Goal: Task Accomplishment & Management: Complete application form

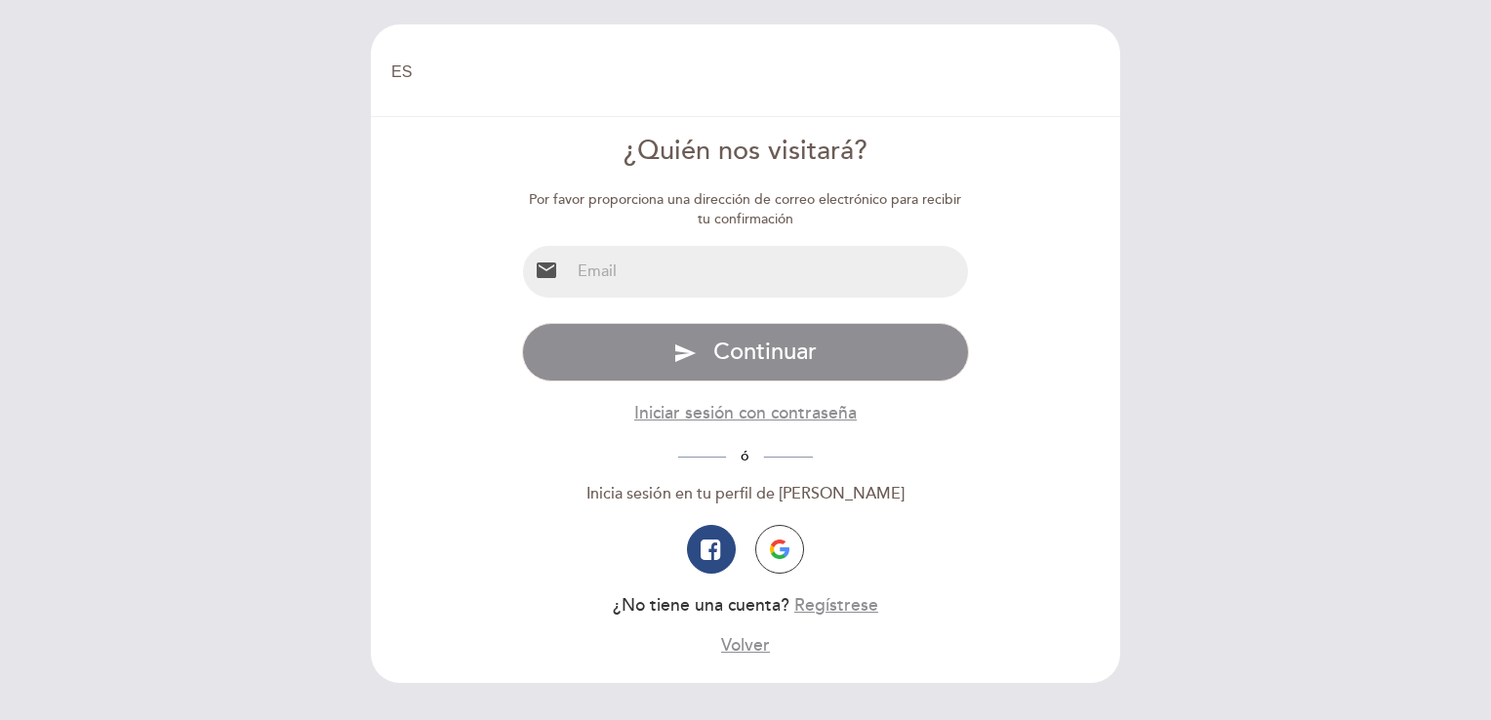
select select "es"
drag, startPoint x: 674, startPoint y: 275, endPoint x: 688, endPoint y: 248, distance: 30.6
click at [673, 274] on input "email" at bounding box center [769, 272] width 399 height 52
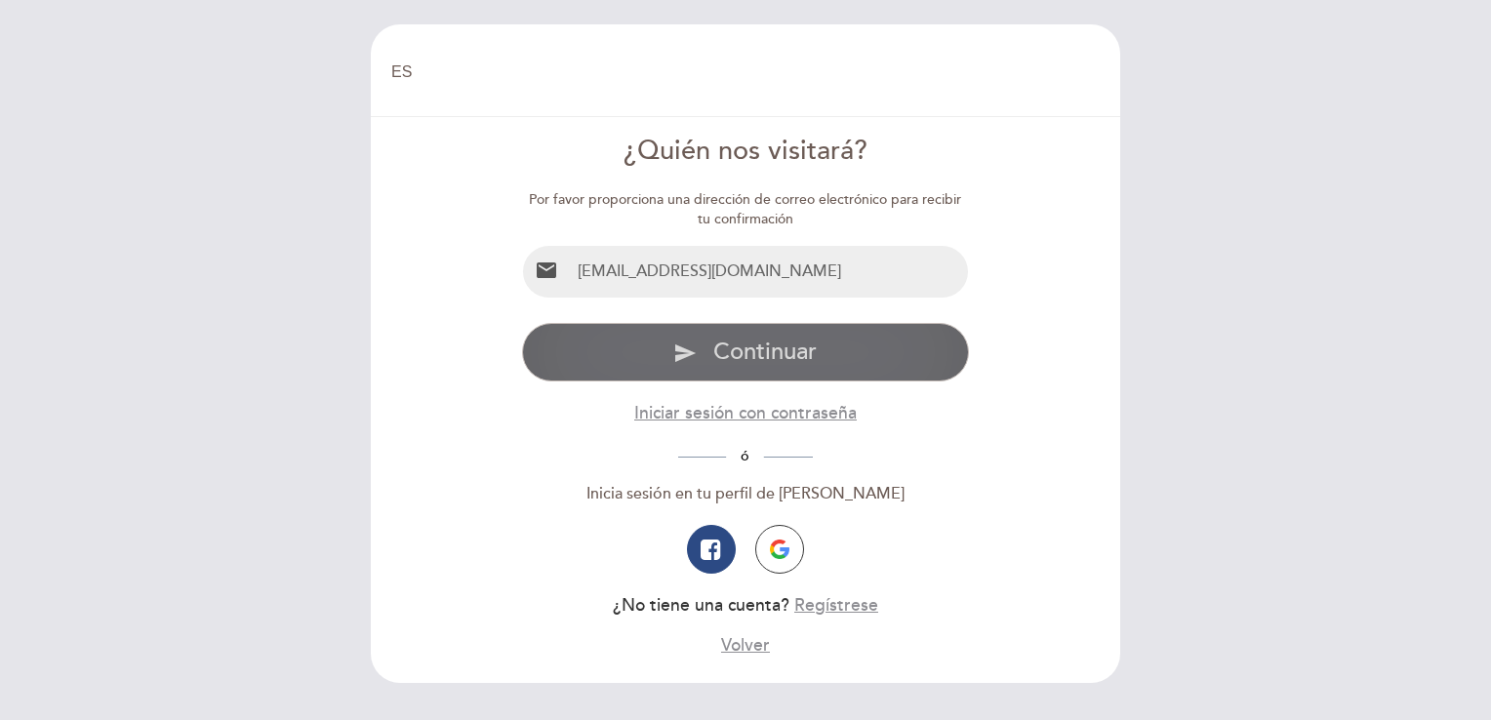
type input "[EMAIL_ADDRESS][DOMAIN_NAME]"
click at [775, 350] on span "Continuar" at bounding box center [765, 352] width 103 height 28
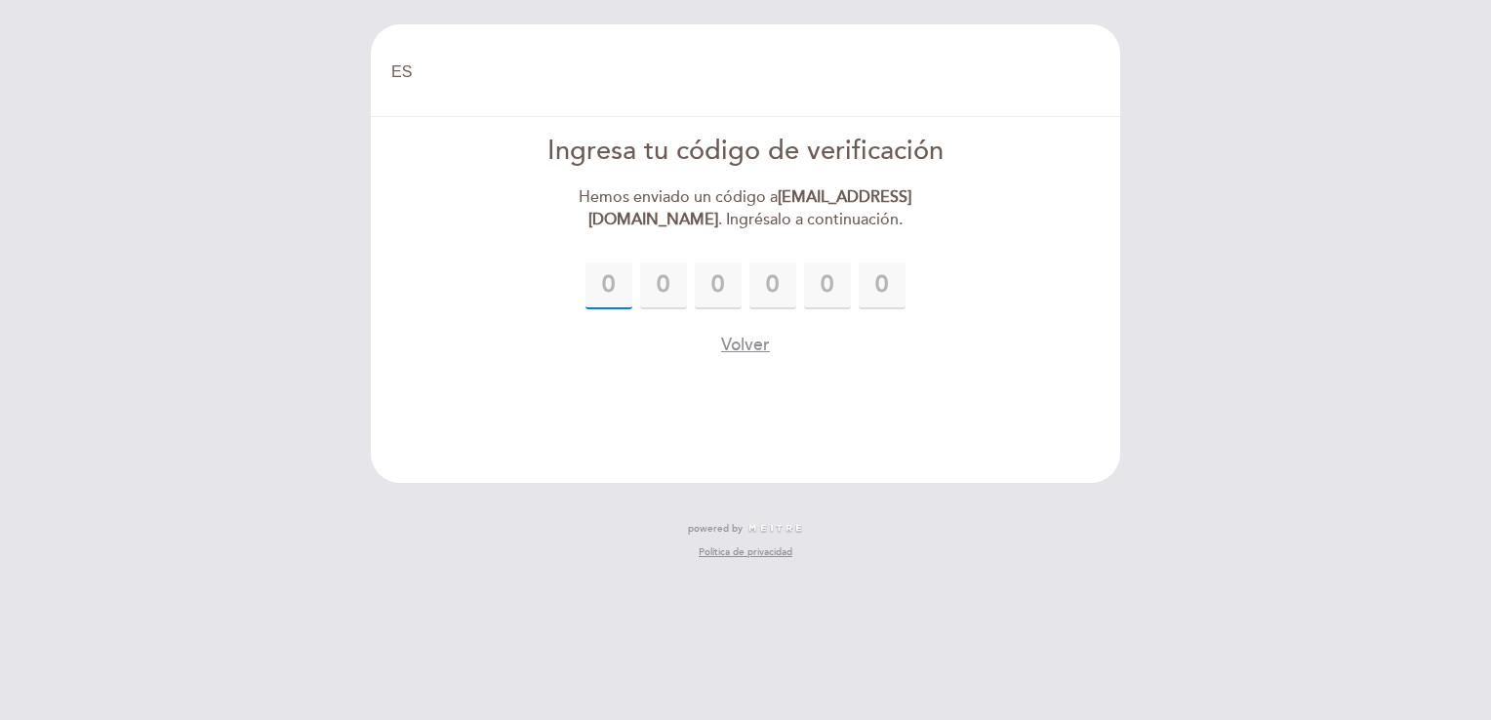
click at [605, 287] on input "text" at bounding box center [609, 286] width 47 height 47
type input "7"
type input "4"
type input "9"
type input "8"
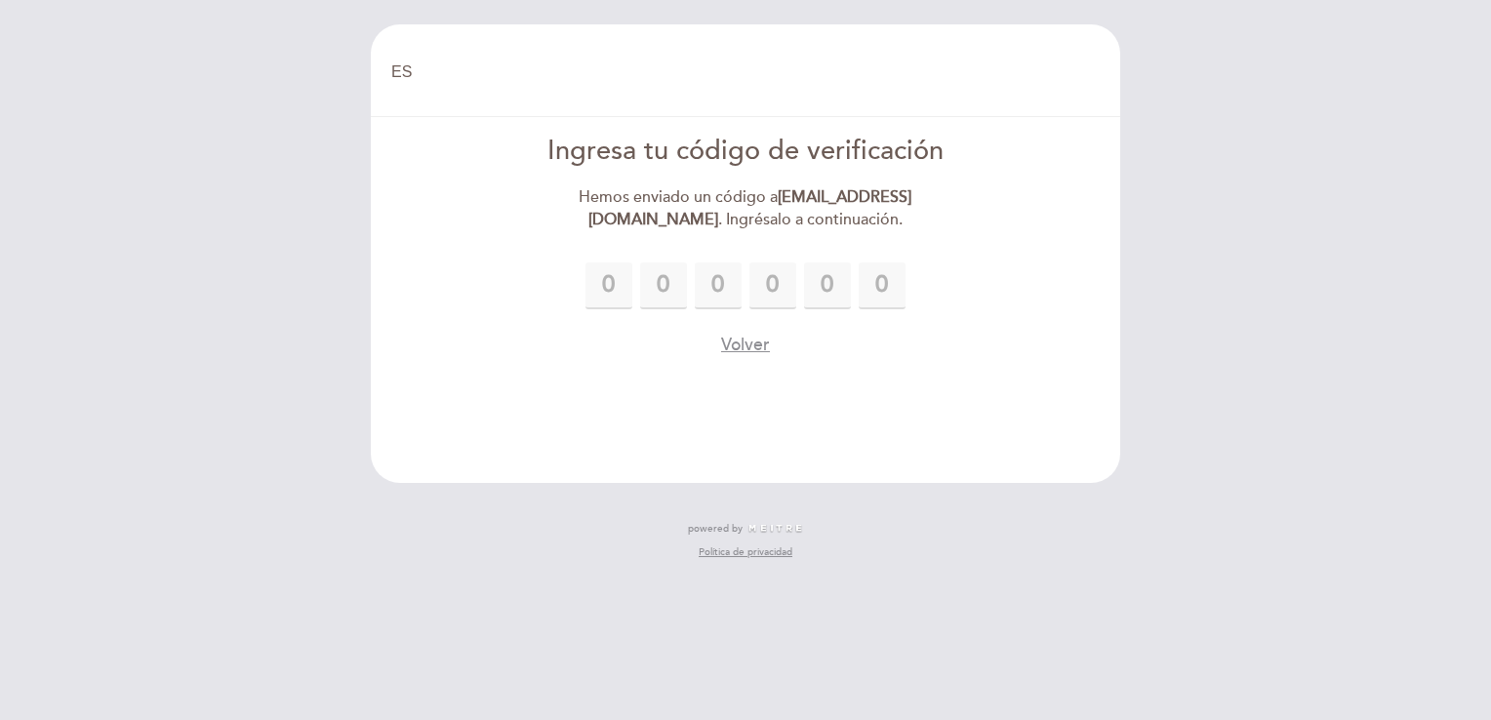
type input "7"
type input "2"
click at [944, 349] on div "Volver" at bounding box center [746, 345] width 448 height 24
